Goal: Information Seeking & Learning: Understand process/instructions

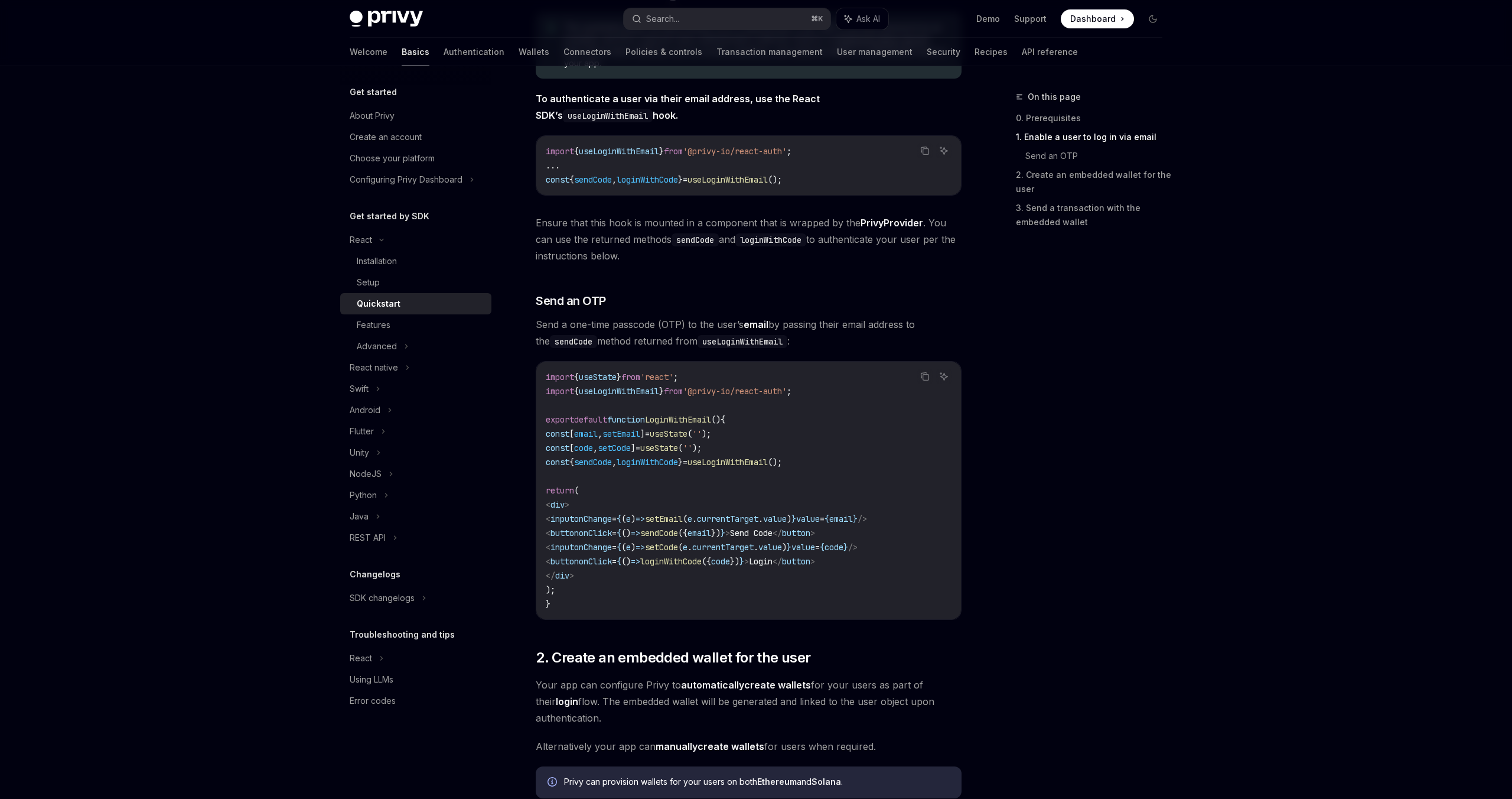
scroll to position [296, 0]
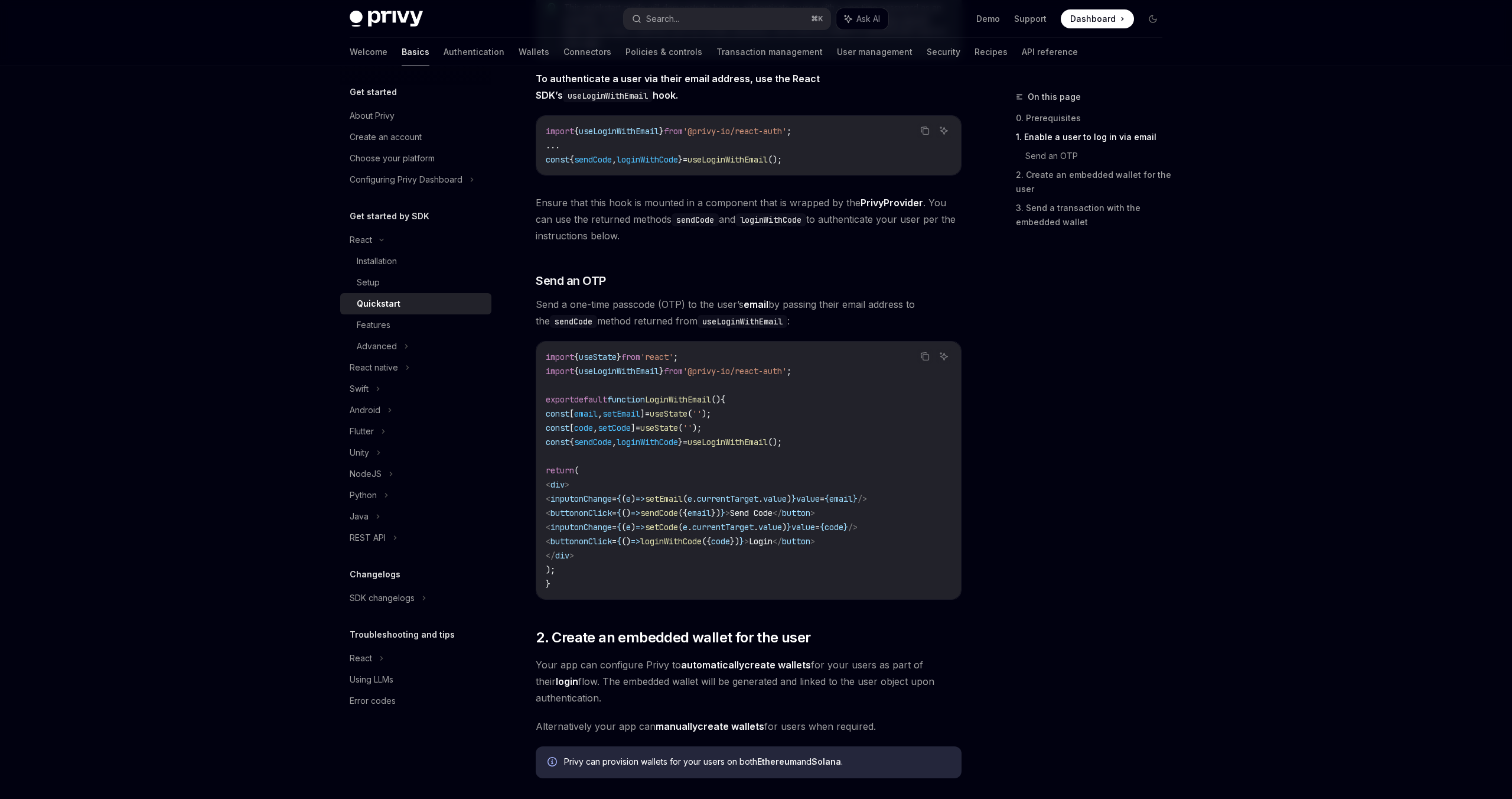
drag, startPoint x: 836, startPoint y: 434, endPoint x: 786, endPoint y: 443, distance: 50.8
click at [796, 440] on code "import { useState } from 'react' ; import { useLoginWithEmail } from '@privy-io…" at bounding box center [748, 470] width 406 height 241
click at [606, 446] on span "sendCode" at bounding box center [592, 441] width 38 height 11
click at [678, 446] on span "loginWithCode" at bounding box center [648, 441] width 62 height 11
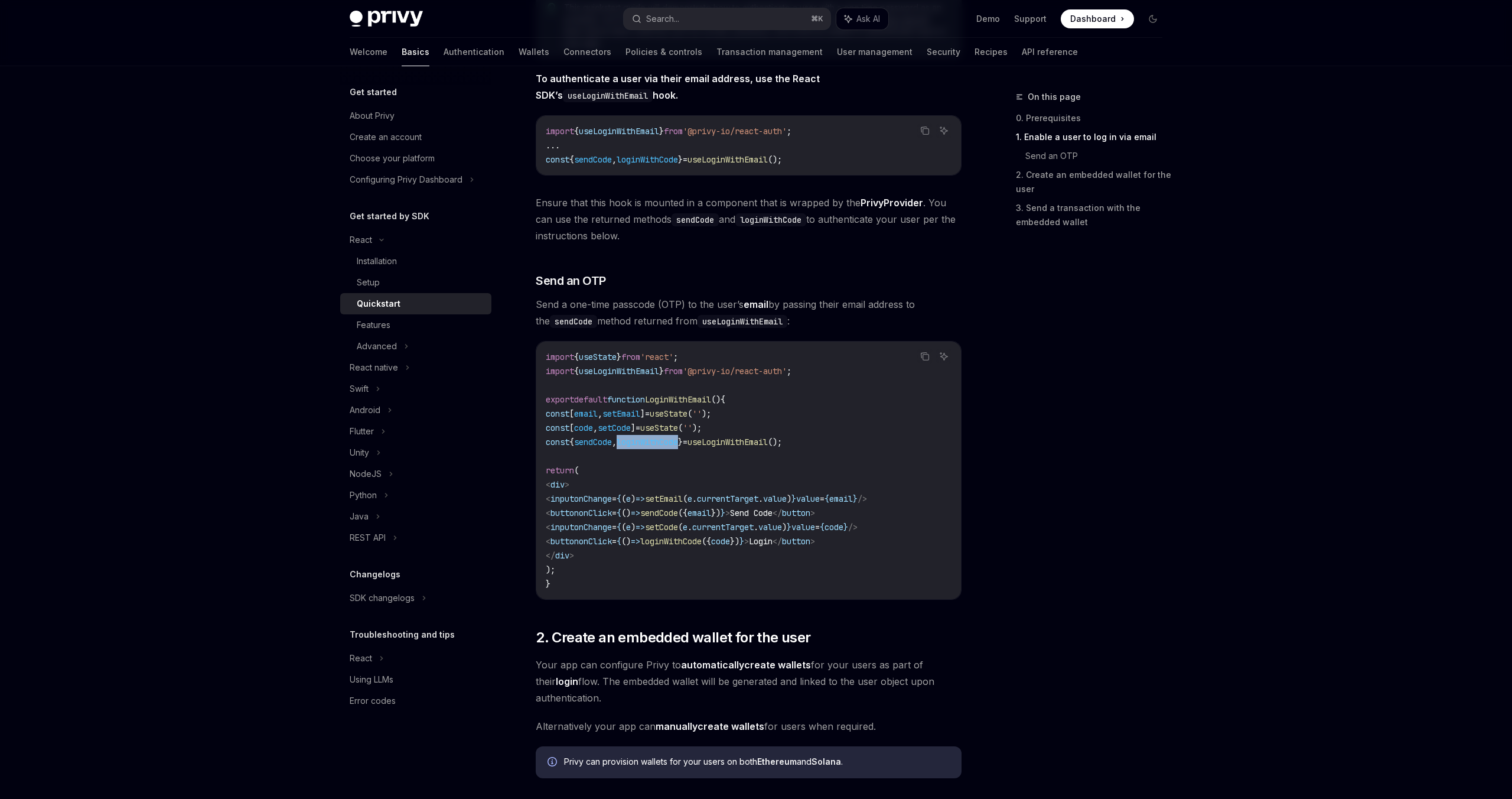
click at [678, 446] on span "loginWithCode" at bounding box center [648, 441] width 62 height 11
click at [612, 446] on span "sendCode" at bounding box center [592, 441] width 38 height 11
click at [672, 443] on span "loginWithCode" at bounding box center [648, 441] width 62 height 11
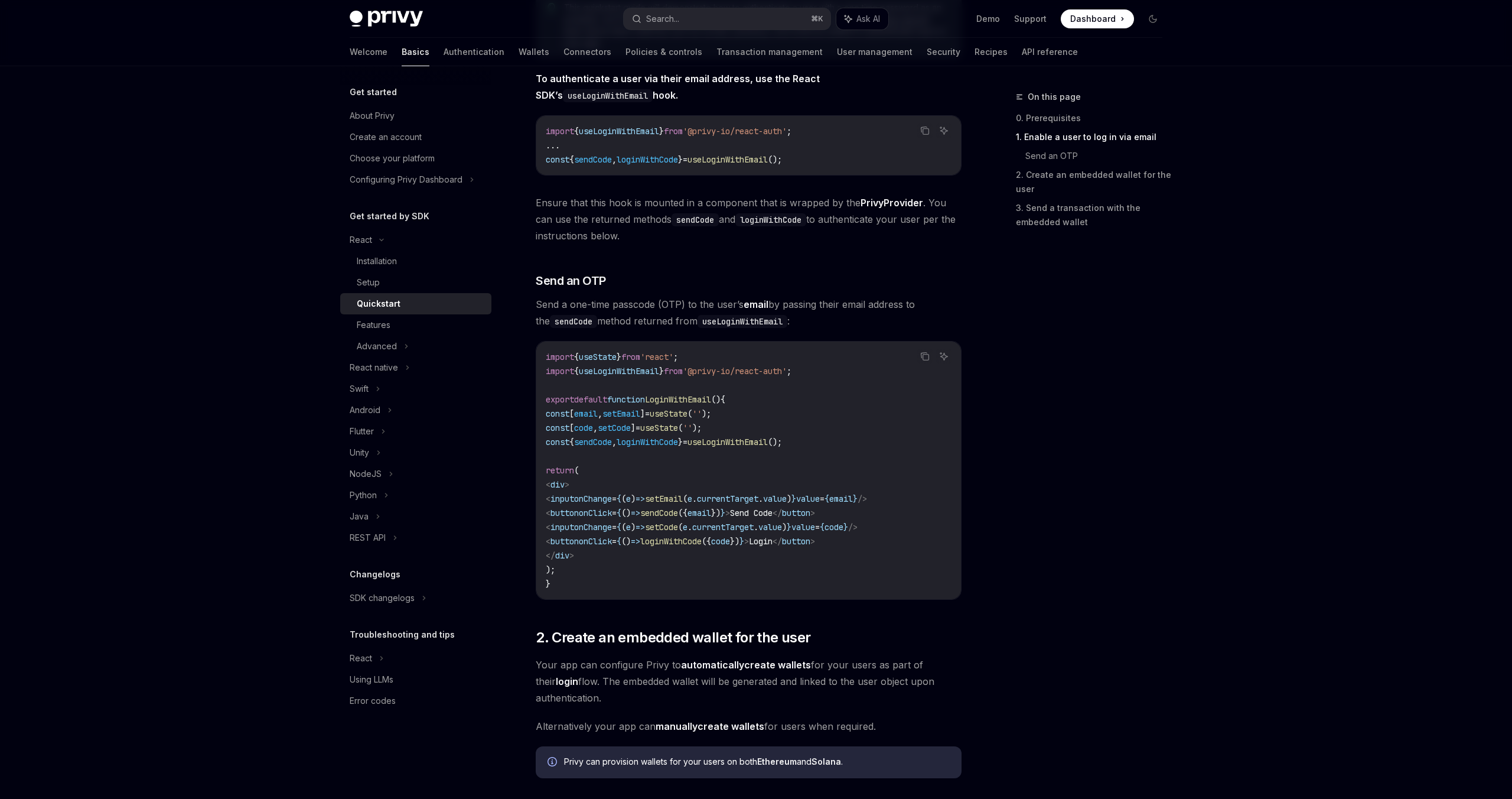
click at [609, 441] on span "sendCode" at bounding box center [592, 441] width 38 height 11
click at [711, 515] on span "email" at bounding box center [699, 512] width 23 height 11
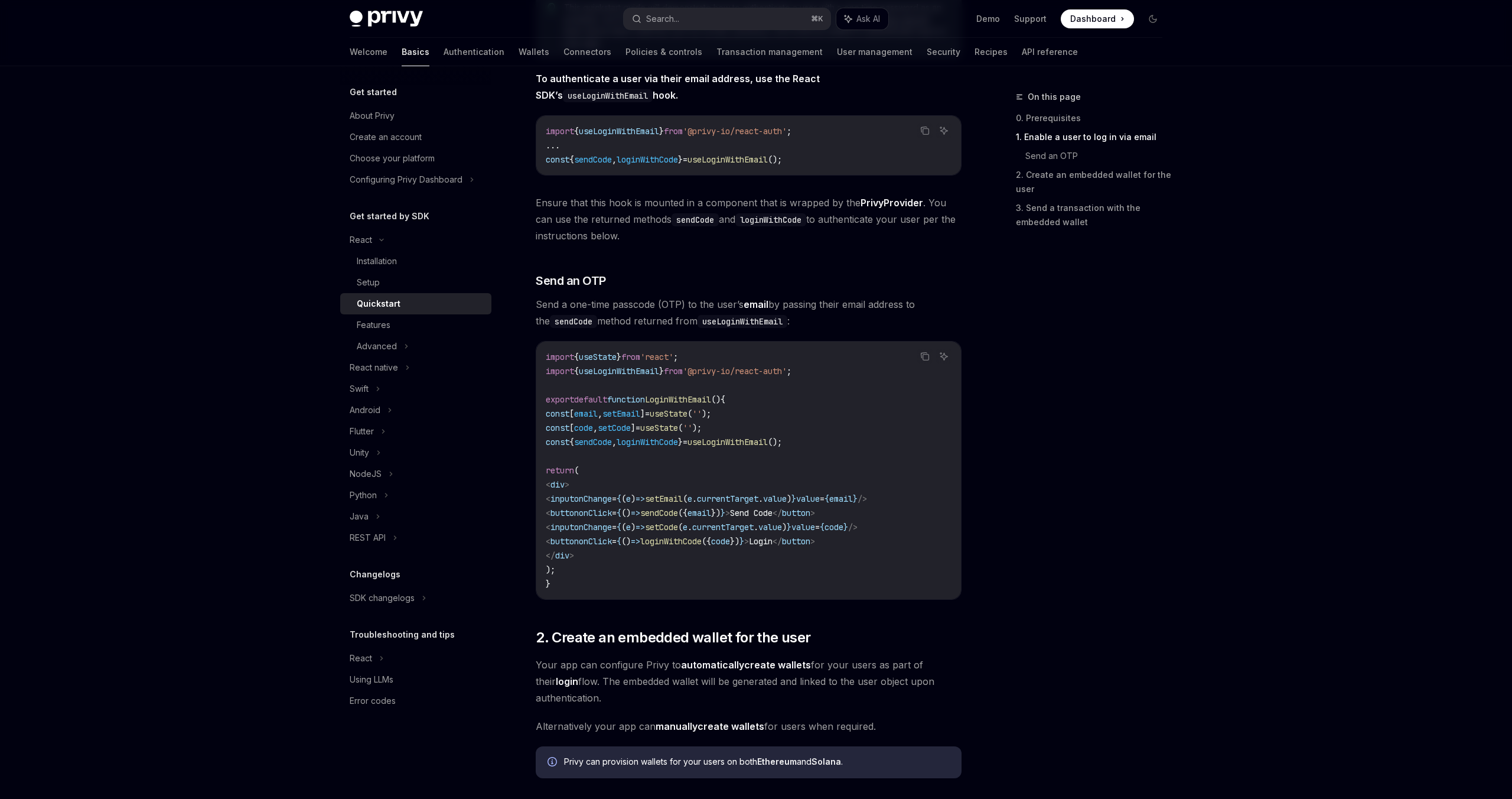
click at [635, 523] on span ")" at bounding box center [633, 526] width 5 height 11
drag, startPoint x: 685, startPoint y: 540, endPoint x: 789, endPoint y: 542, distance: 104.0
click at [789, 542] on span "< button onClick = { () => loginWithCode ({ code }) } > Login </ button >" at bounding box center [680, 541] width 270 height 11
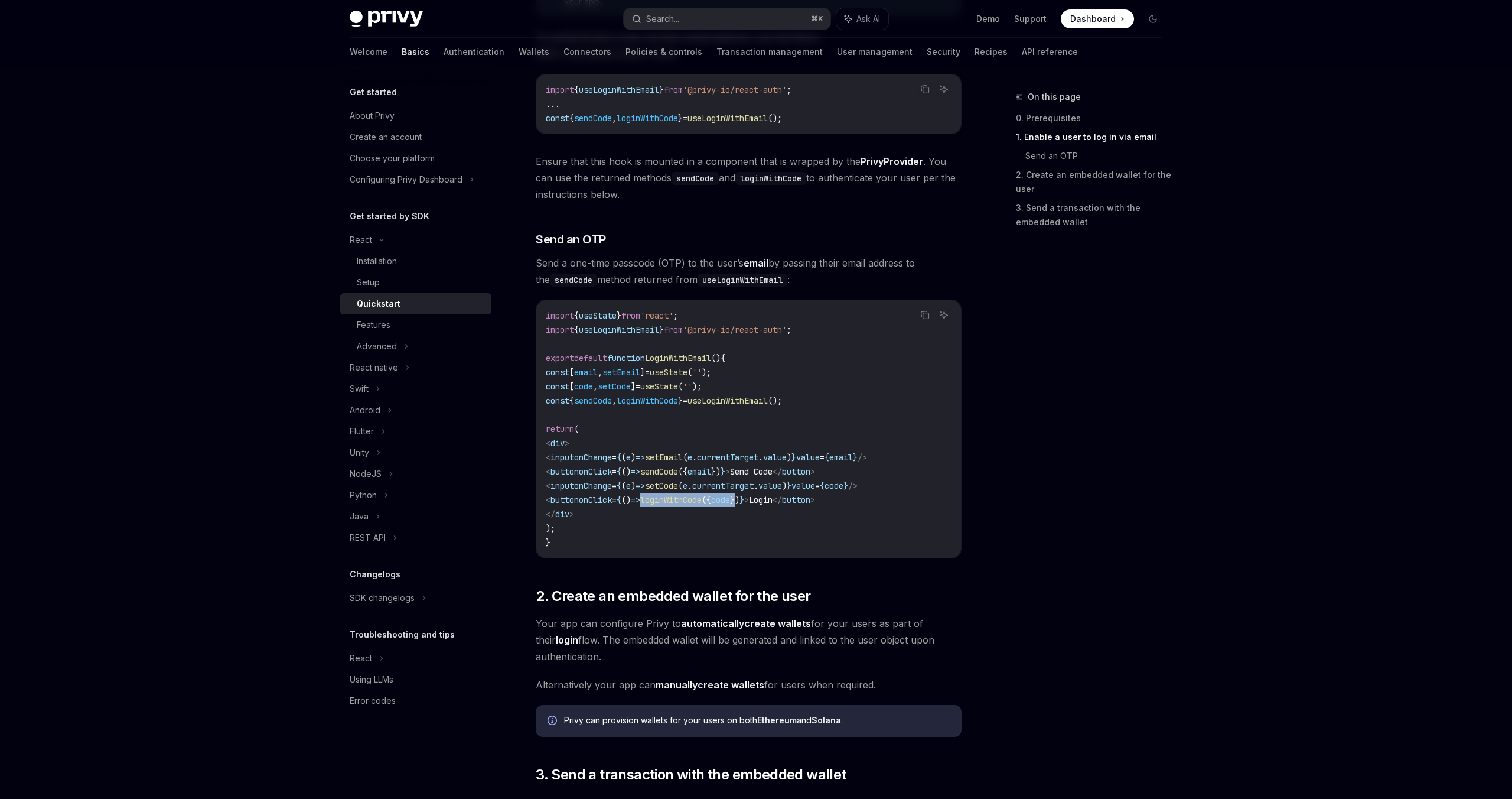
scroll to position [344, 0]
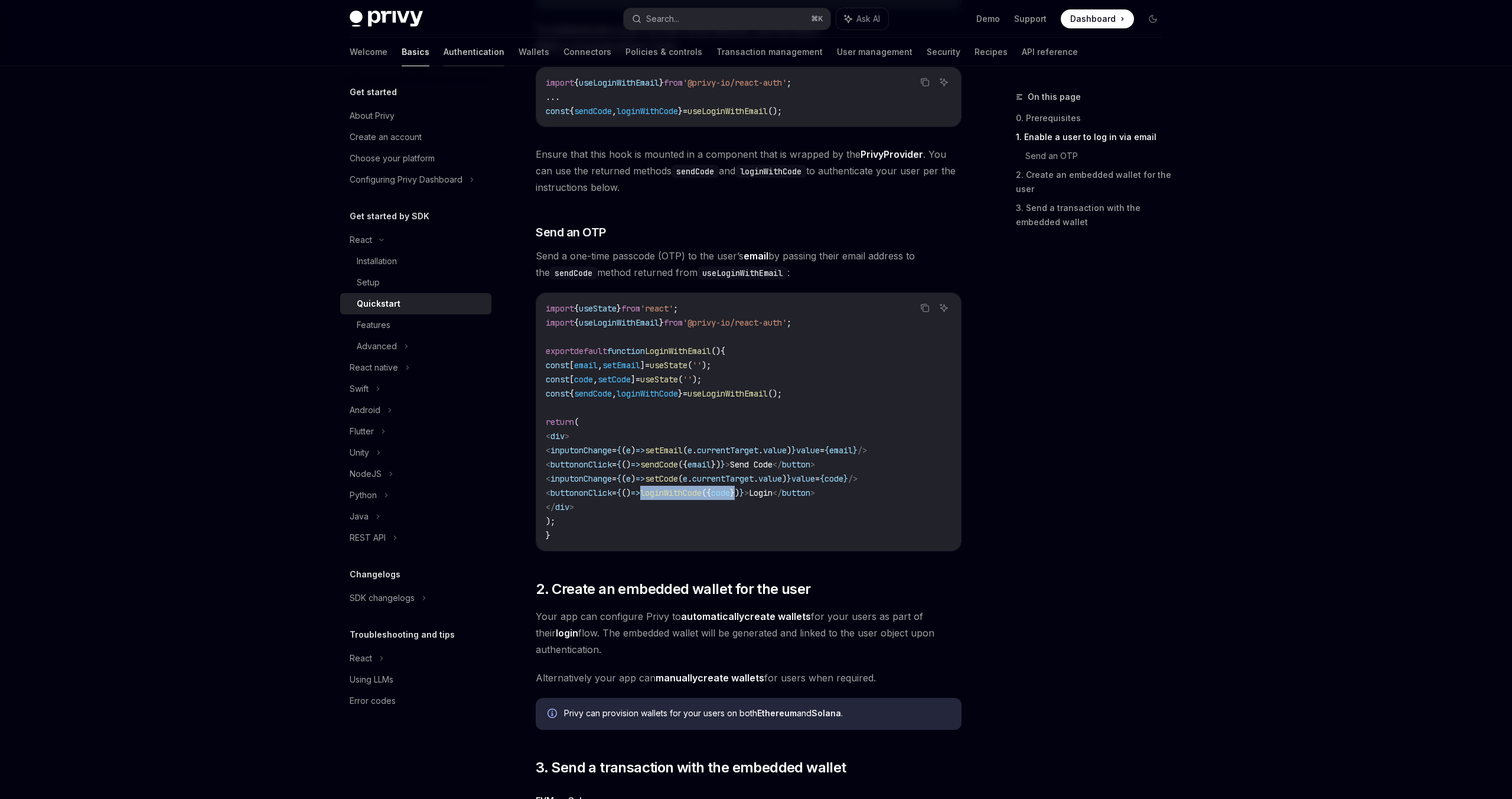
click at [444, 57] on link "Authentication" at bounding box center [474, 52] width 61 height 28
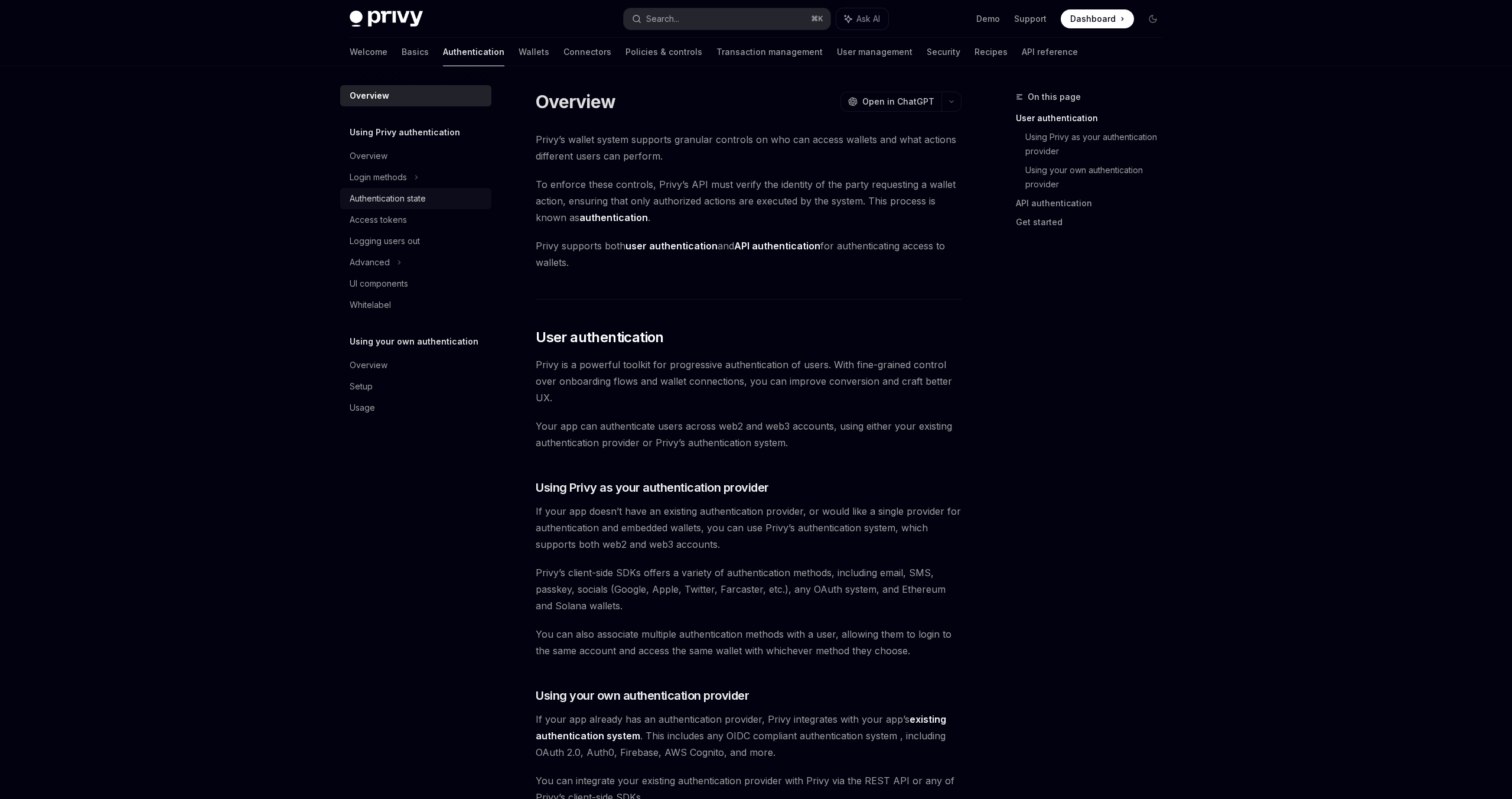
click at [399, 204] on div "Authentication state" at bounding box center [388, 198] width 76 height 15
type textarea "*"
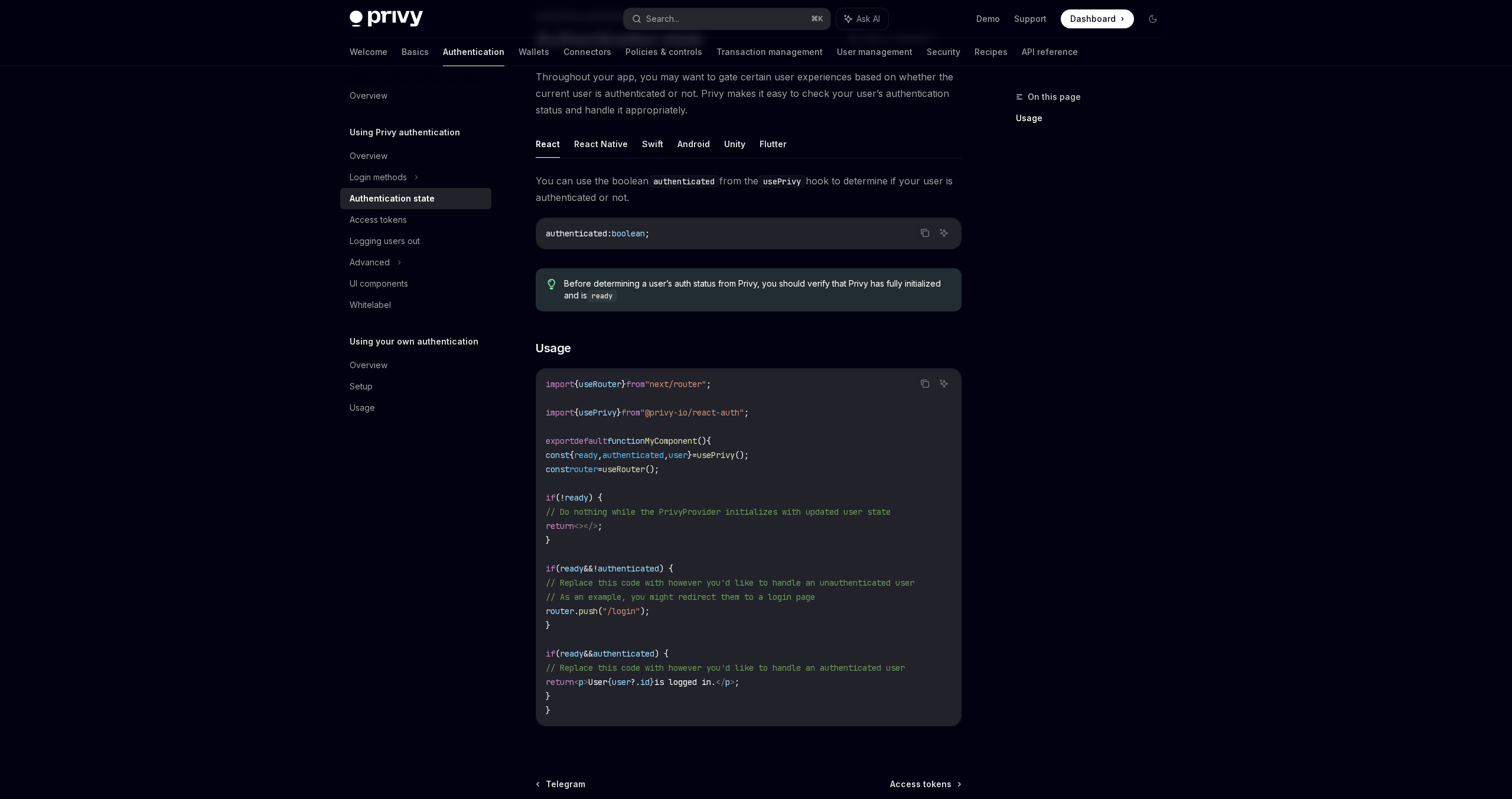
scroll to position [86, 0]
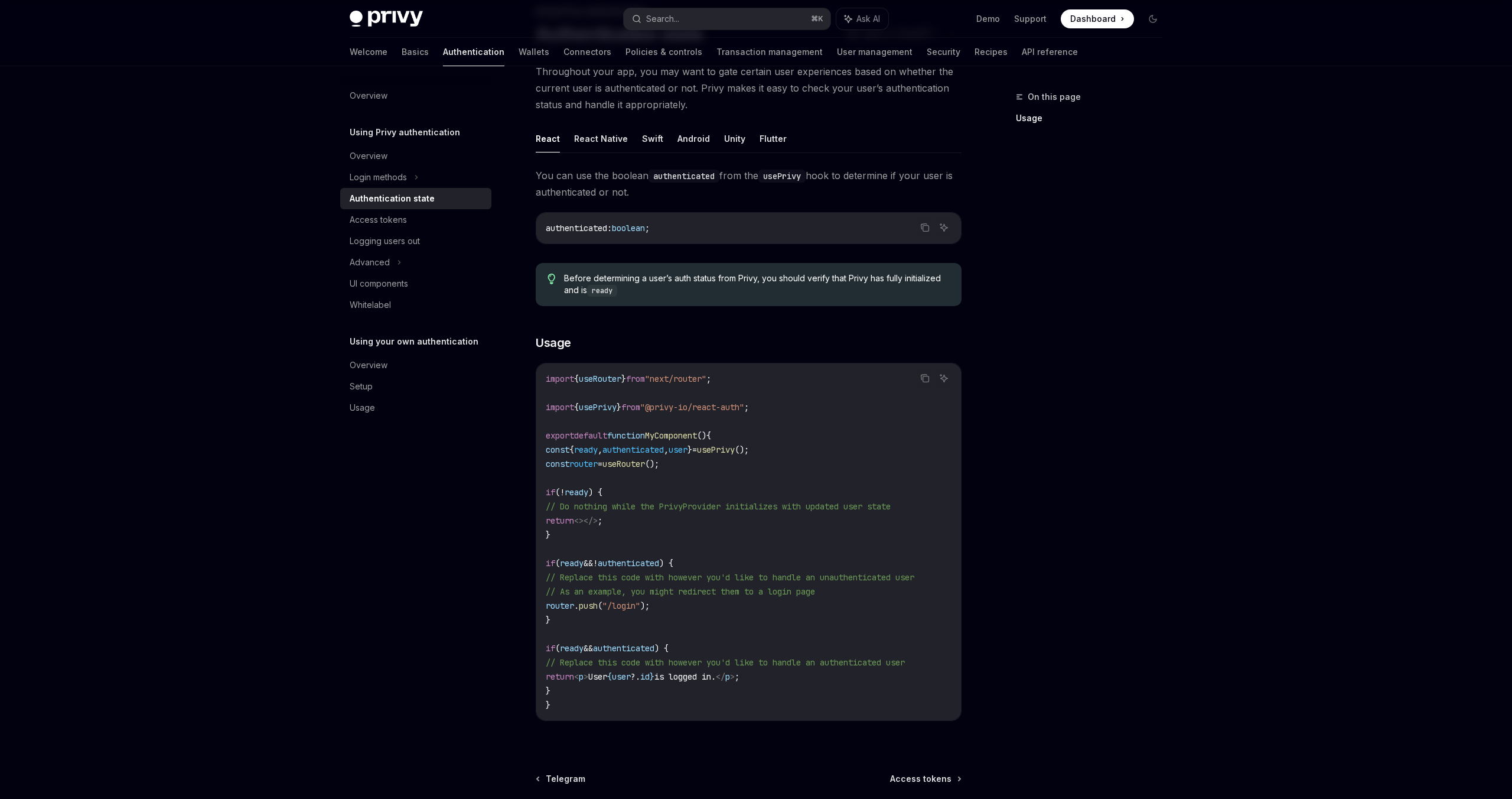
click at [735, 449] on span "usePrivy" at bounding box center [716, 449] width 38 height 11
click at [713, 546] on code "import { useRouter } from "next/router" ; import { usePrivy } from "@privy-io/r…" at bounding box center [748, 542] width 406 height 340
click at [649, 449] on span "authenticated" at bounding box center [633, 449] width 62 height 11
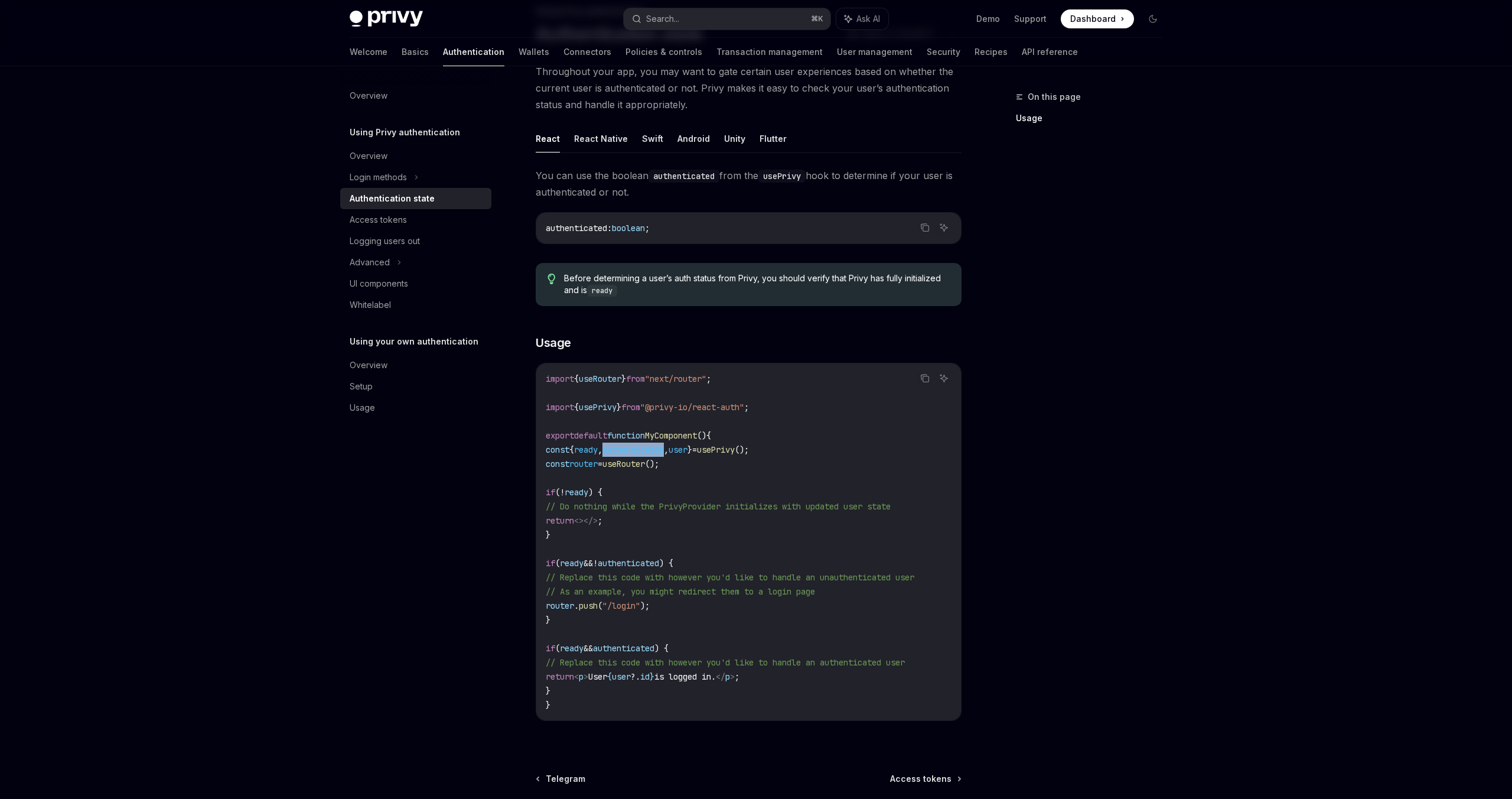
click at [649, 449] on span "authenticated" at bounding box center [633, 449] width 62 height 11
click at [687, 449] on span "user" at bounding box center [677, 449] width 19 height 11
click at [598, 451] on span "ready" at bounding box center [585, 449] width 23 height 11
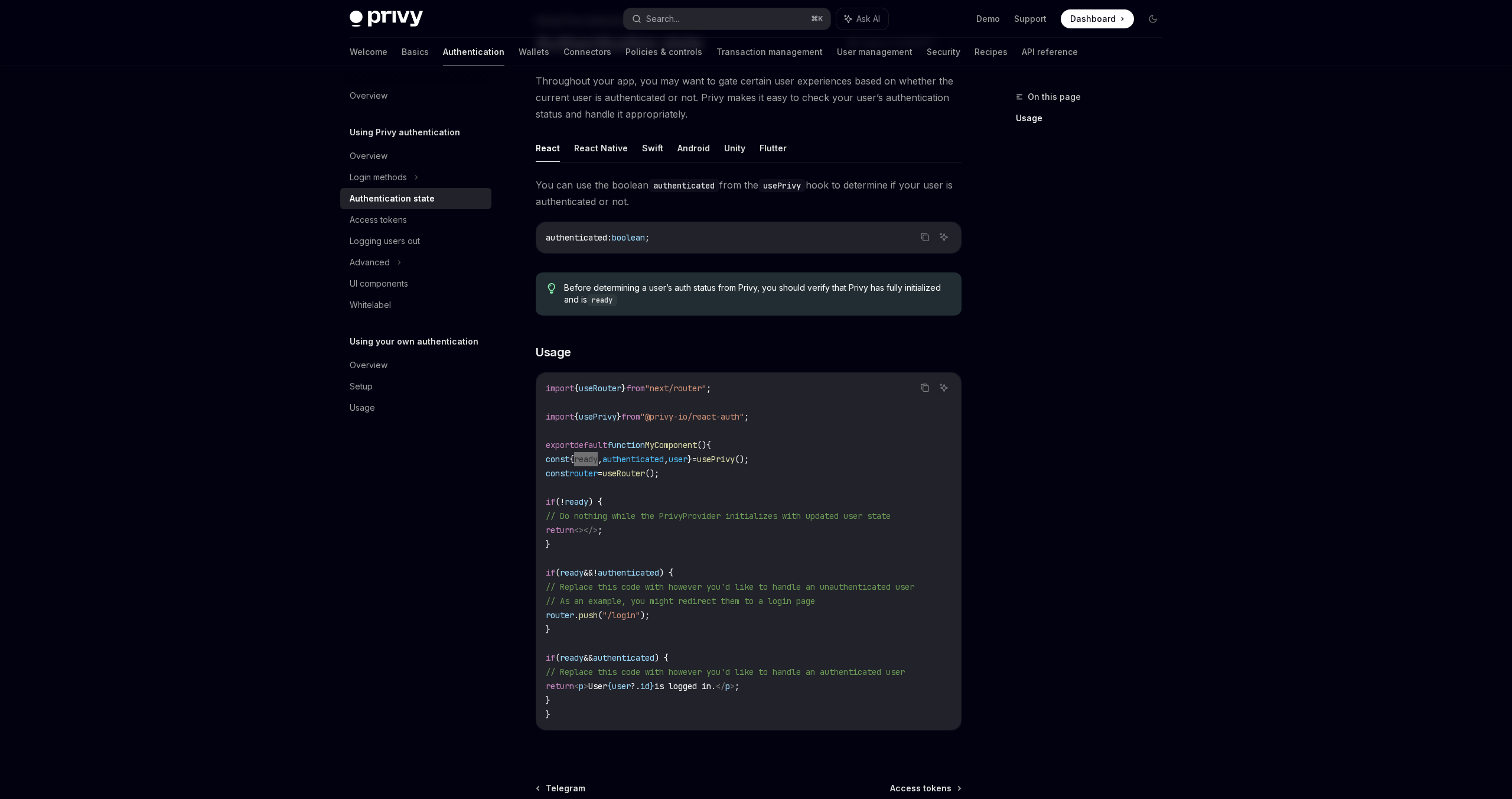
scroll to position [71, 0]
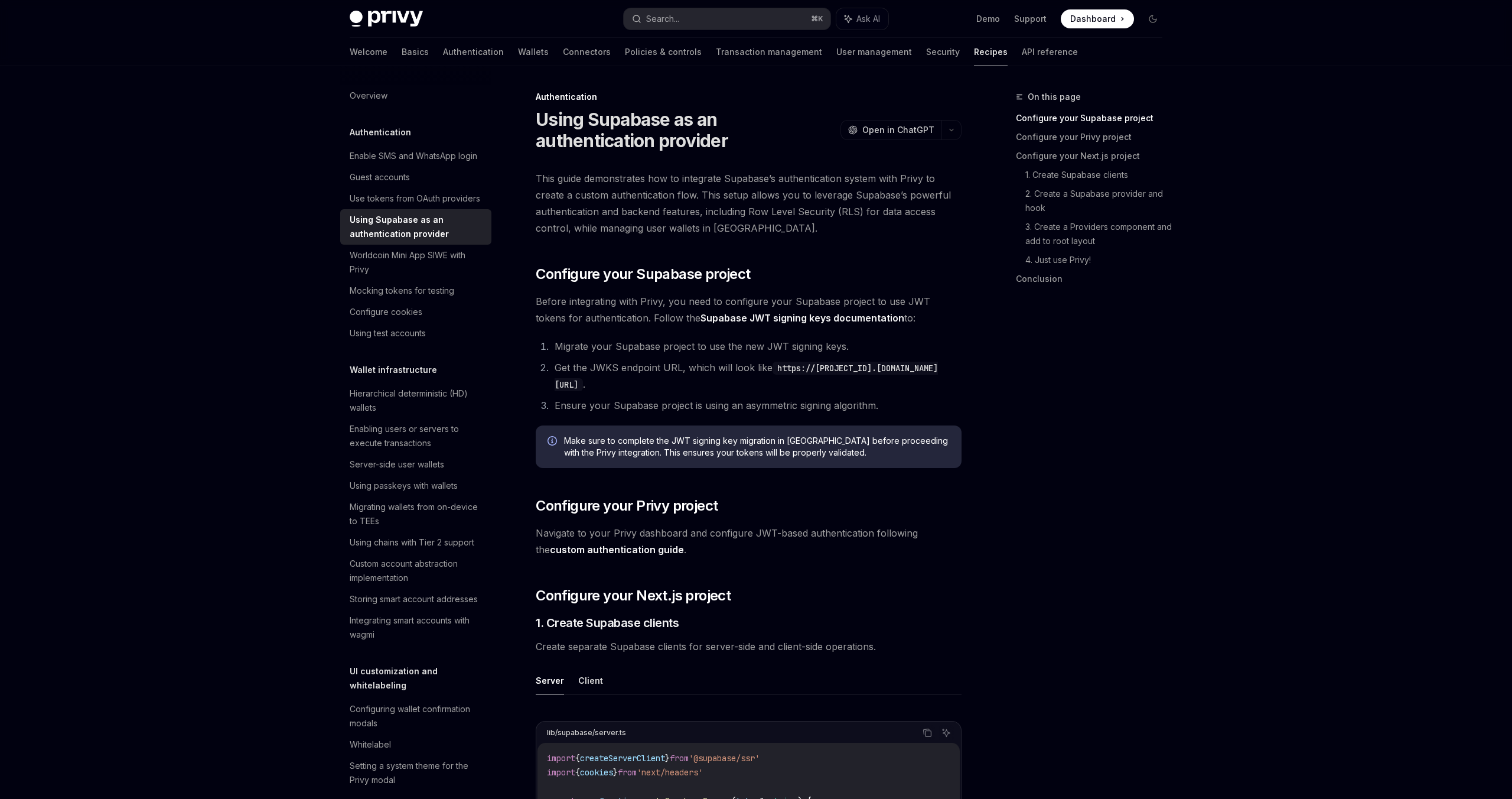
click at [607, 548] on link "custom authentication guide" at bounding box center [617, 549] width 134 height 12
